Goal: Information Seeking & Learning: Learn about a topic

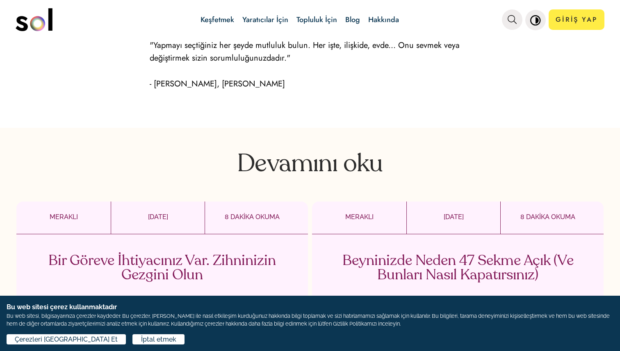
scroll to position [1545, 0]
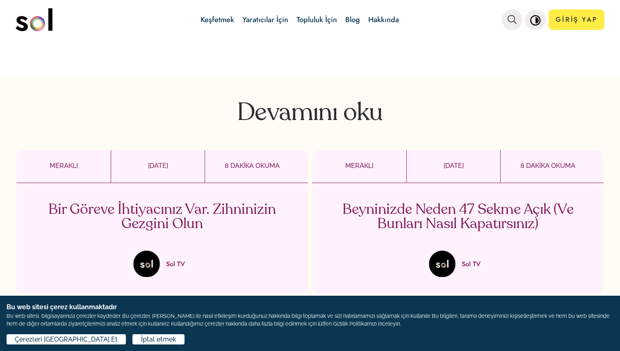
click at [314, 101] on font "Devamını oku" at bounding box center [310, 113] width 146 height 25
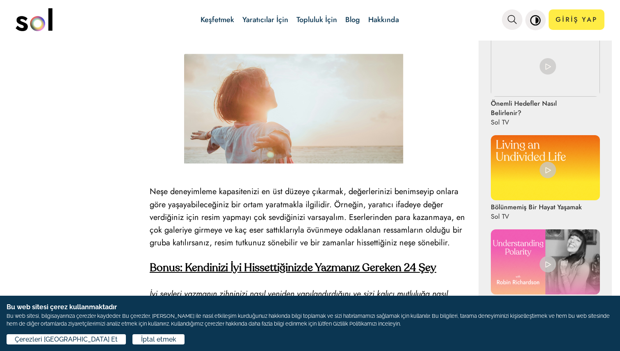
scroll to position [469, 0]
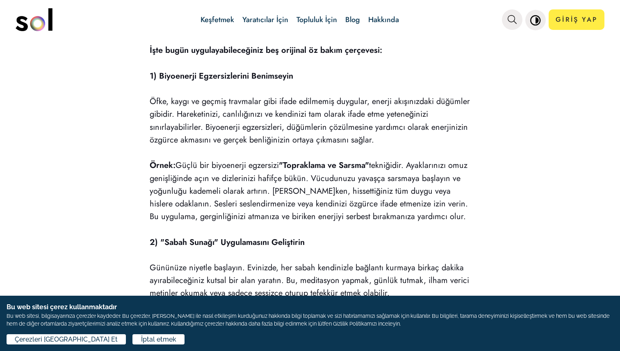
scroll to position [1261, 0]
